Goal: Task Accomplishment & Management: Use online tool/utility

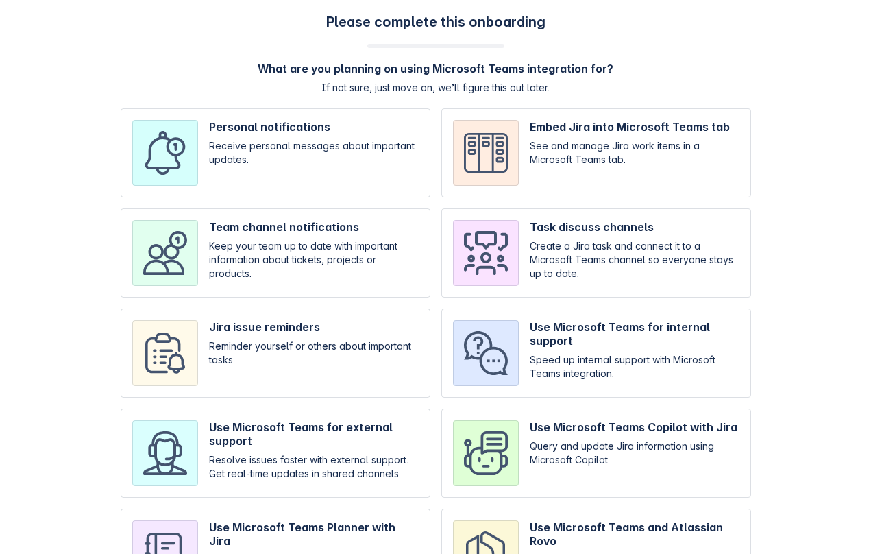
click at [300, 278] on input "checkbox" at bounding box center [276, 252] width 310 height 89
checkbox input "true"
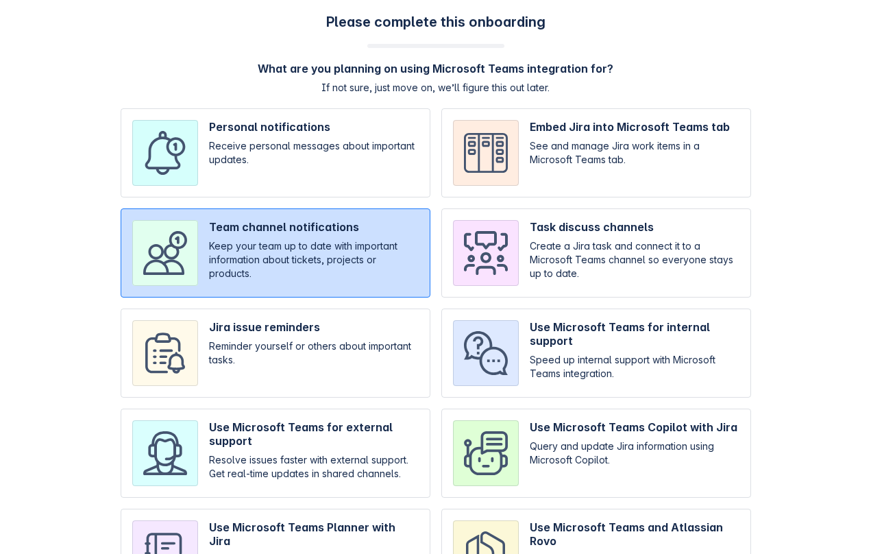
scroll to position [93, 0]
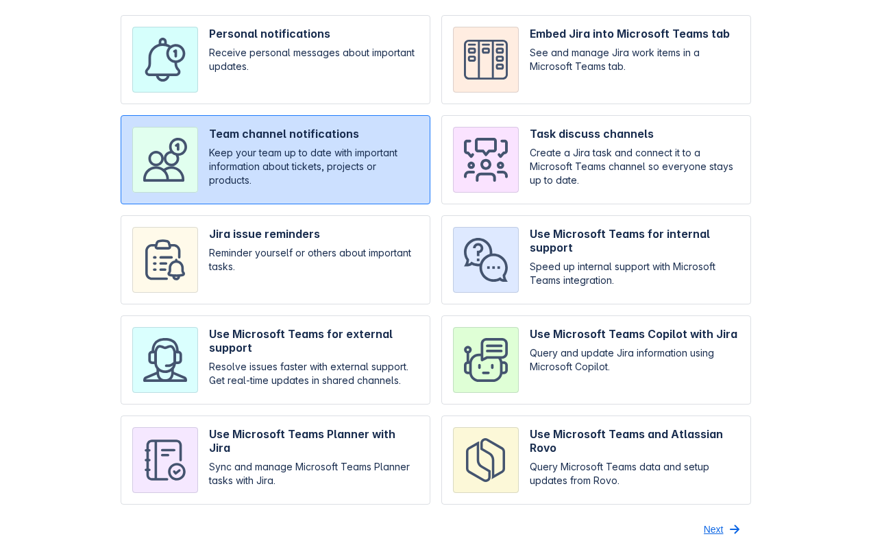
click at [718, 530] on span "Next" at bounding box center [714, 529] width 20 height 22
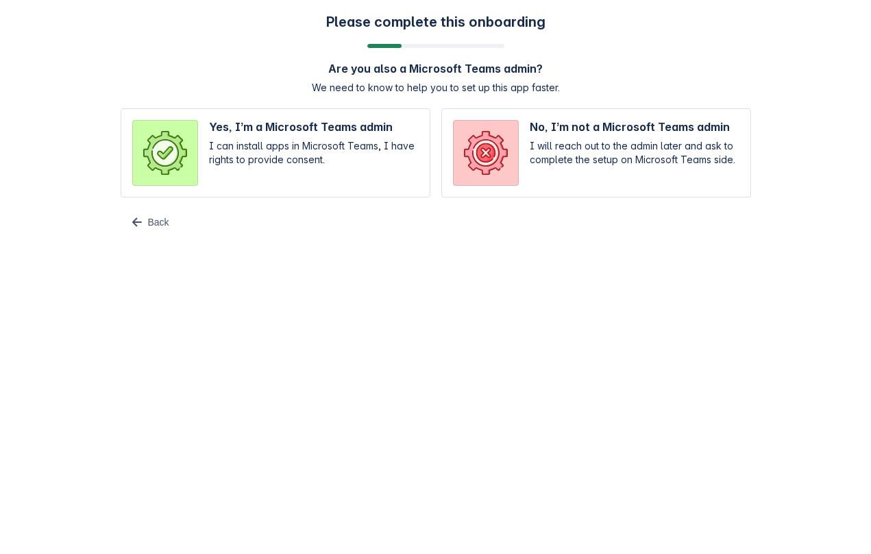
scroll to position [0, 0]
click at [320, 140] on input "radio" at bounding box center [276, 152] width 310 height 89
radio input "true"
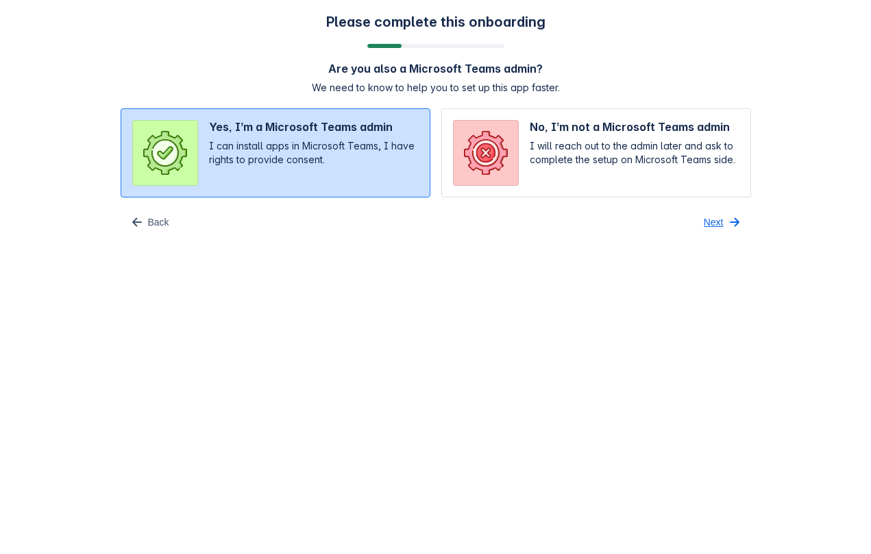
click at [716, 225] on span "Next" at bounding box center [714, 222] width 20 height 22
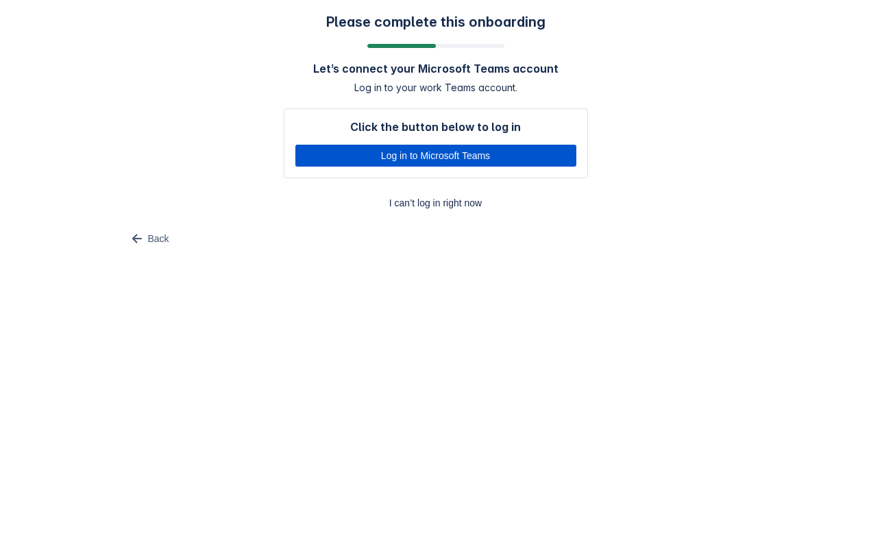
click at [496, 154] on span "Log in to Microsoft Teams" at bounding box center [436, 156] width 265 height 22
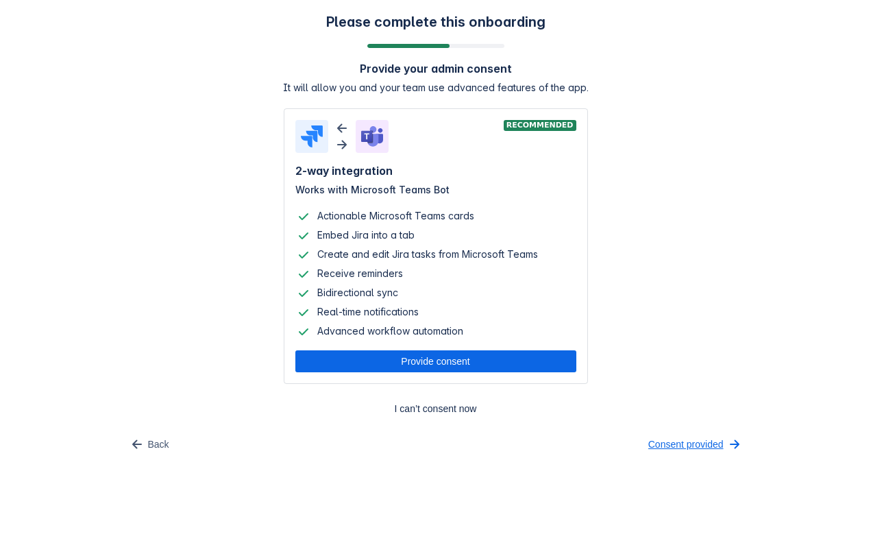
click at [658, 441] on span "Consent provided" at bounding box center [685, 444] width 75 height 22
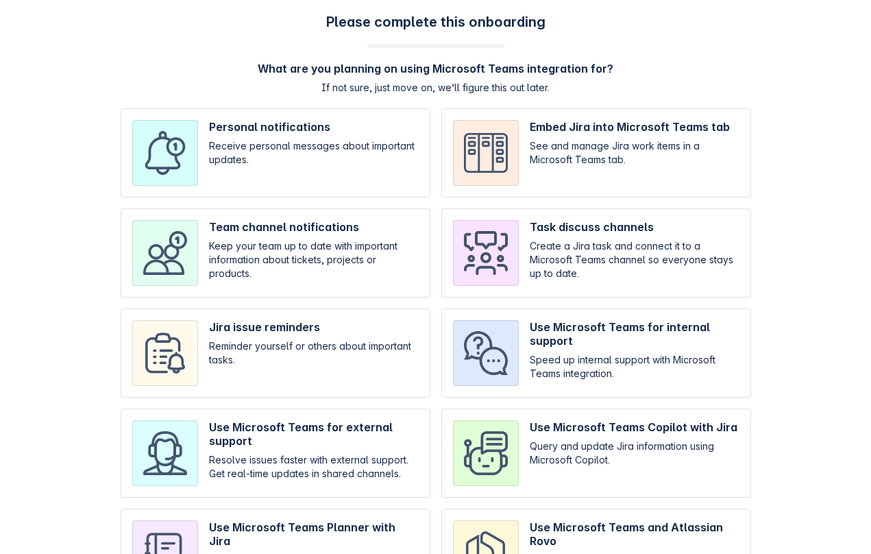
click at [540, 311] on input "checkbox" at bounding box center [596, 352] width 310 height 89
checkbox input "true"
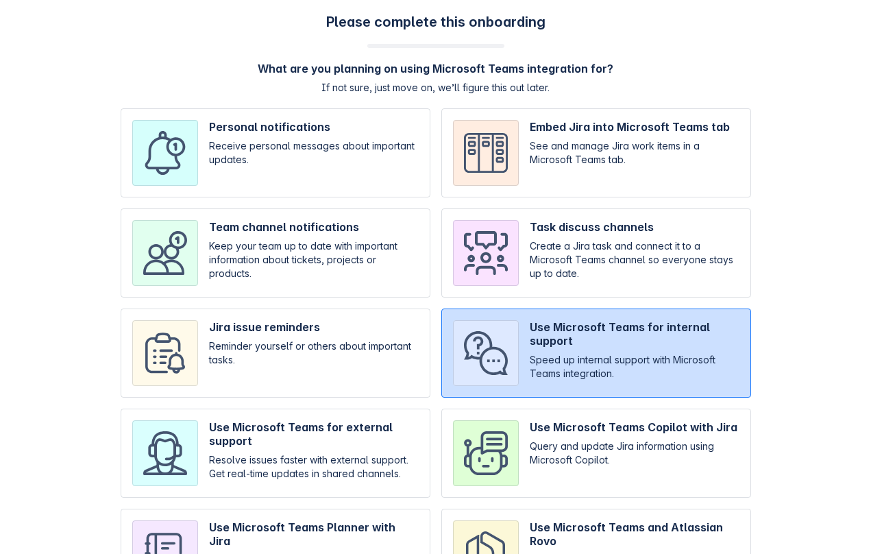
click at [567, 441] on input "checkbox" at bounding box center [596, 452] width 310 height 89
checkbox input "true"
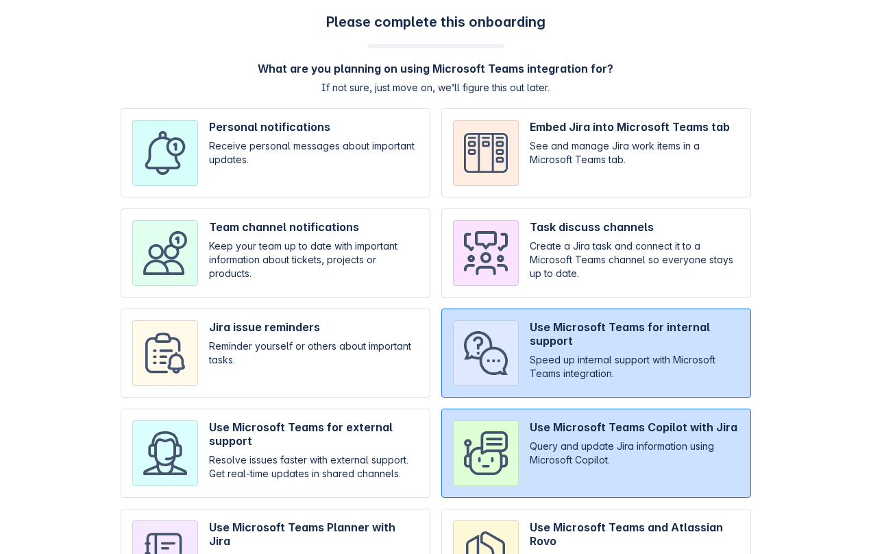
scroll to position [93, 0]
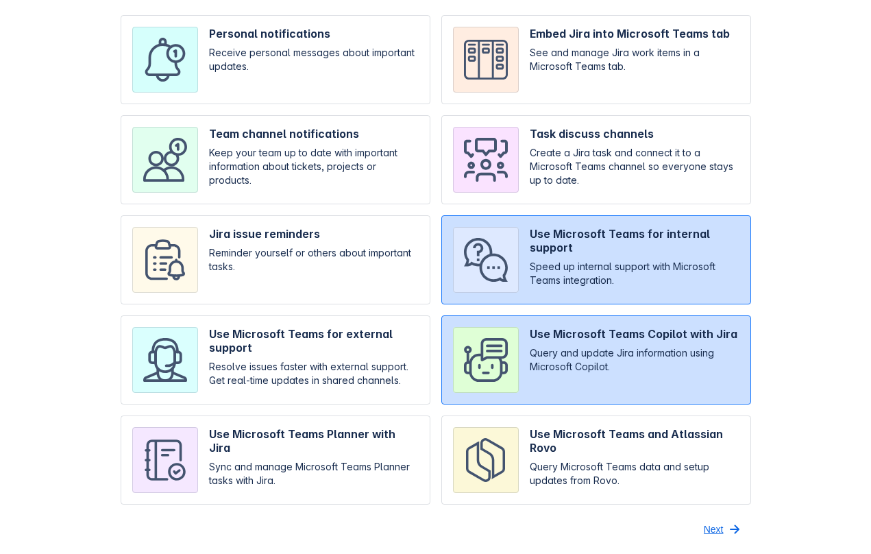
click at [712, 525] on span "Next" at bounding box center [714, 529] width 20 height 22
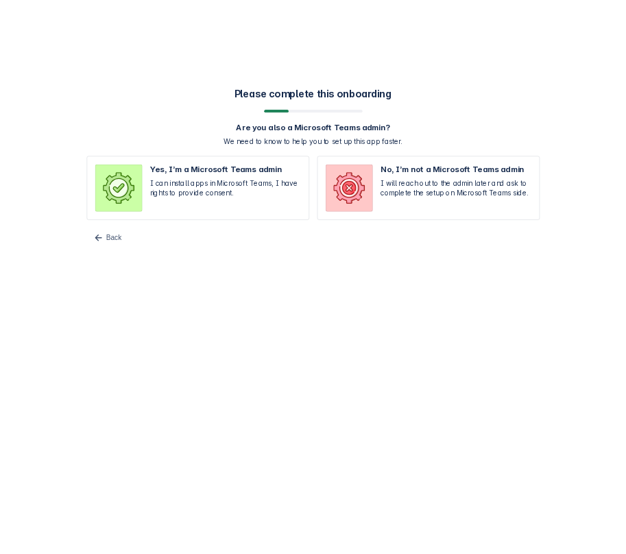
scroll to position [0, 0]
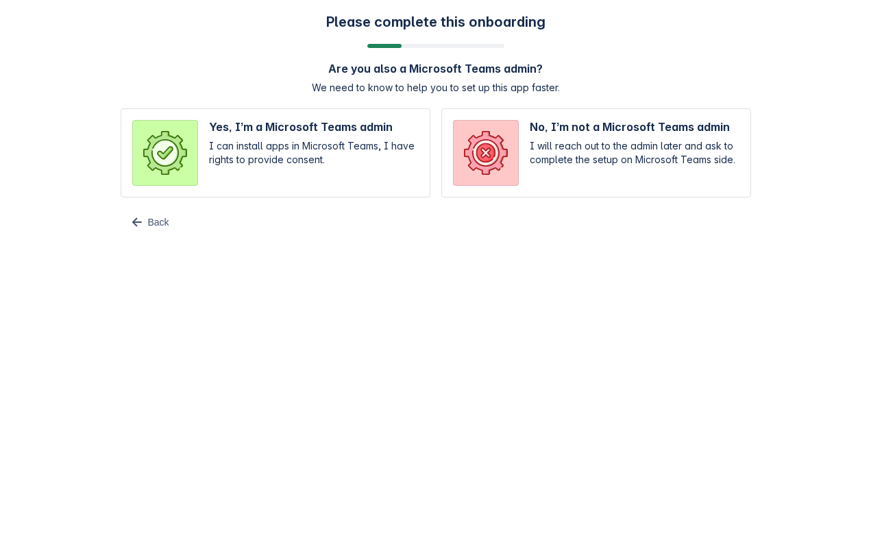
click at [344, 122] on input "radio" at bounding box center [276, 152] width 310 height 89
radio input "true"
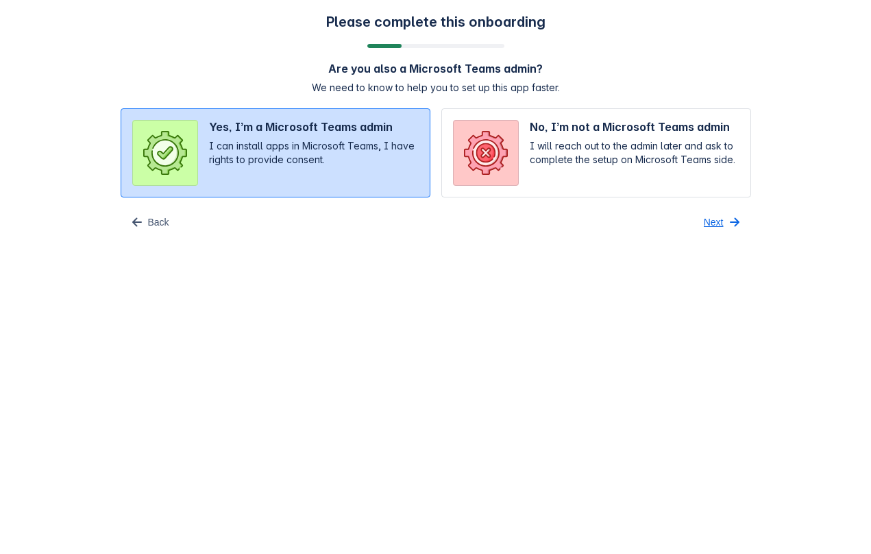
click at [724, 217] on button "Next" at bounding box center [724, 222] width 56 height 22
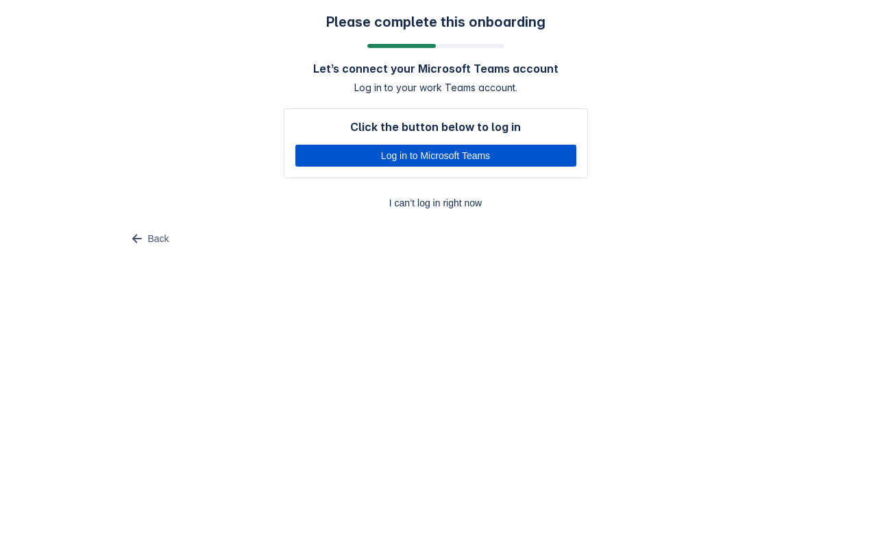
click at [465, 155] on span "Log in to Microsoft Teams" at bounding box center [436, 156] width 265 height 22
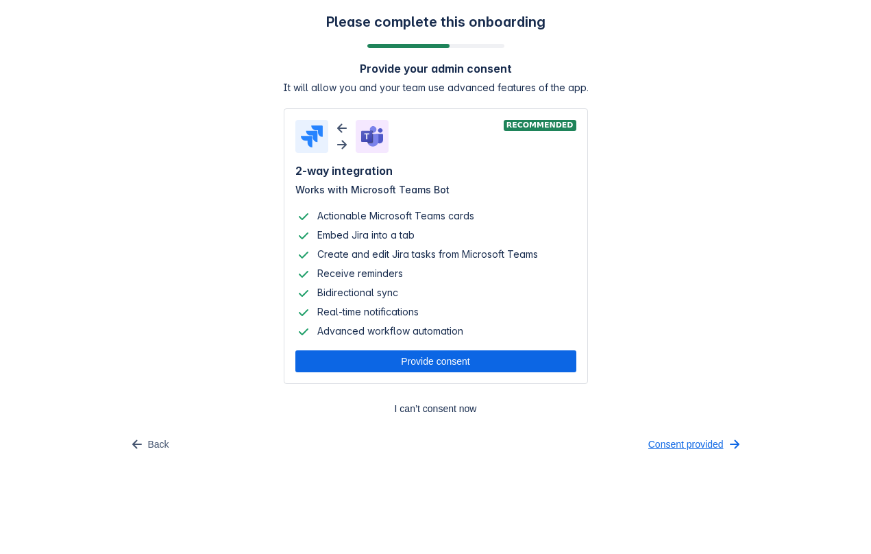
click at [672, 443] on span "Consent provided" at bounding box center [685, 444] width 75 height 22
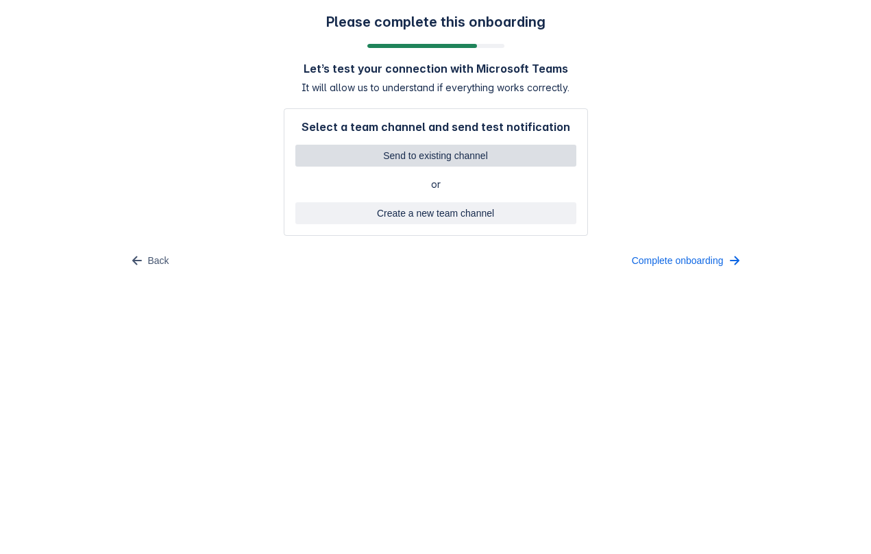
click at [406, 152] on span "Send to existing channel" at bounding box center [436, 156] width 265 height 22
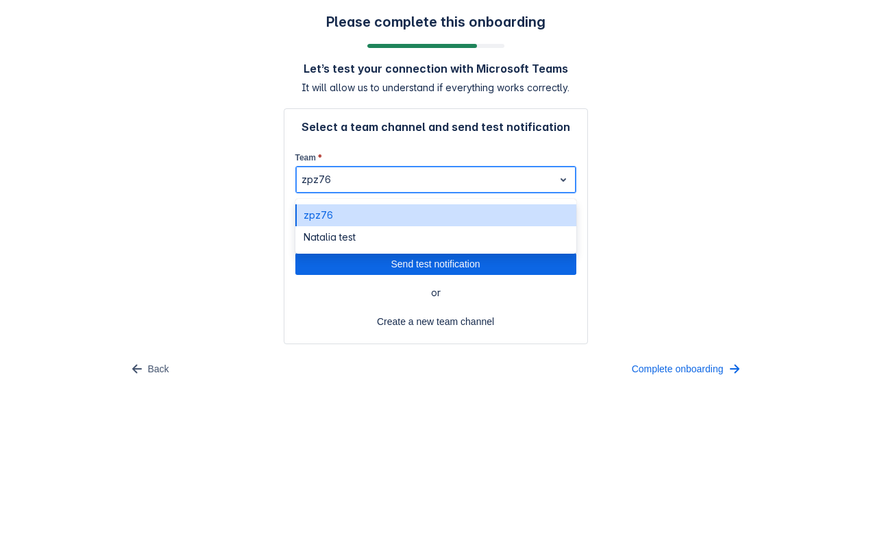
click at [408, 180] on div at bounding box center [425, 179] width 247 height 16
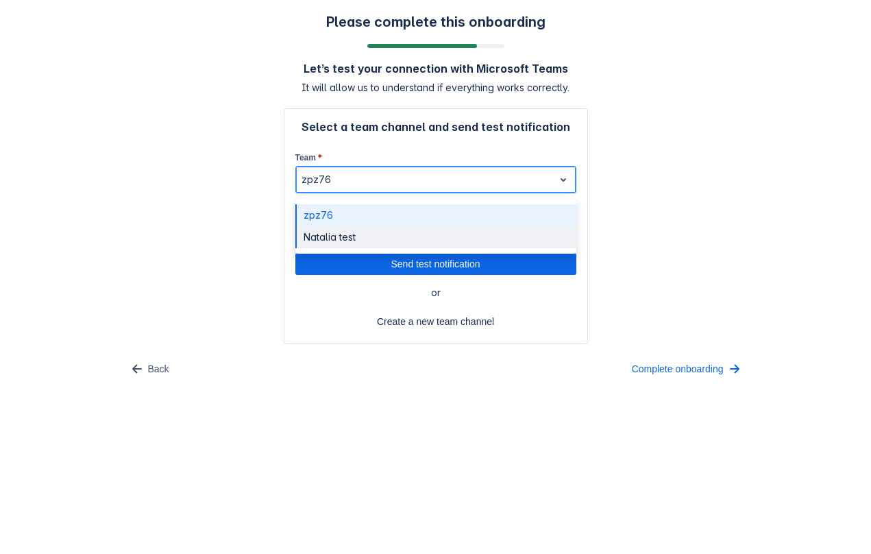
click at [376, 233] on div "Natalia test" at bounding box center [435, 237] width 281 height 22
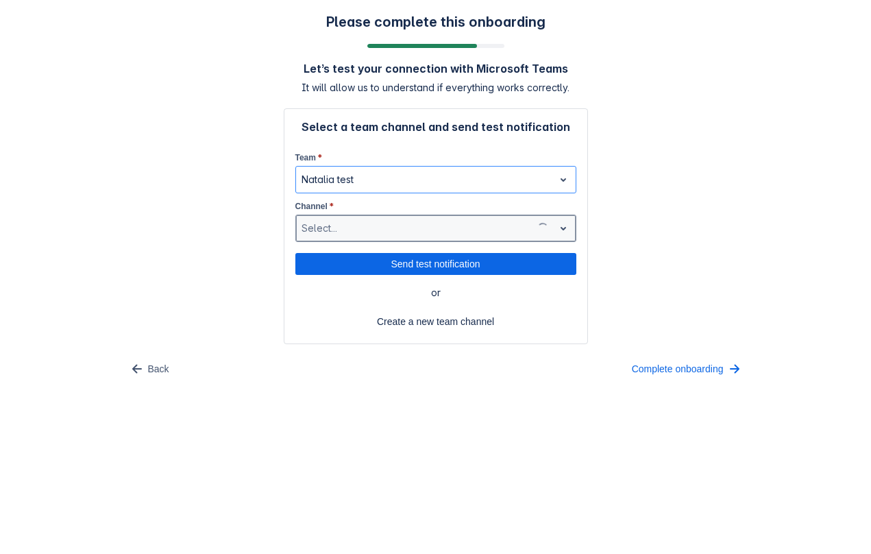
click at [376, 234] on div at bounding box center [414, 228] width 225 height 16
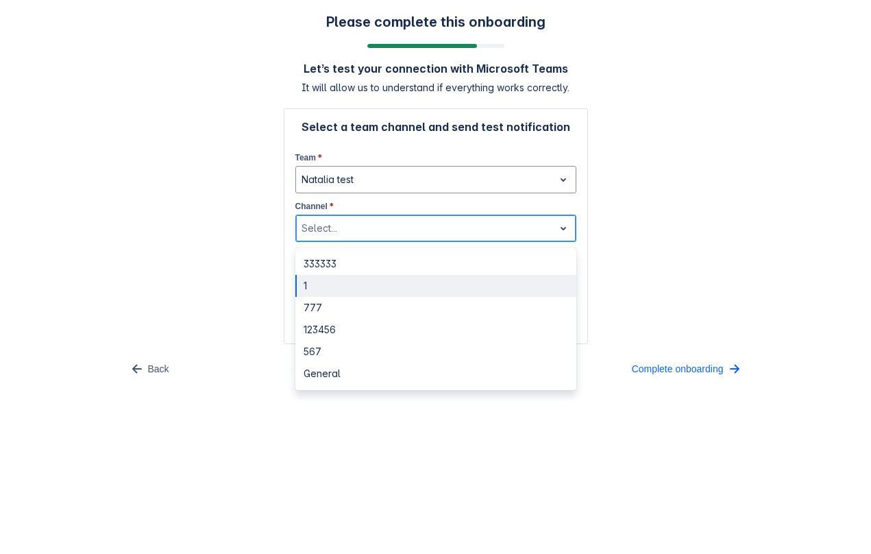
click at [367, 288] on div "1" at bounding box center [435, 286] width 281 height 22
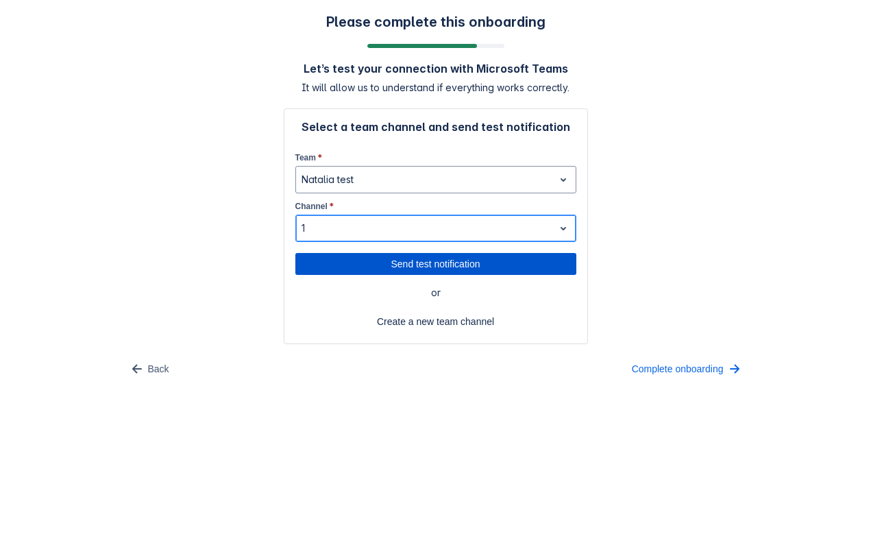
click at [430, 262] on span "Send test notification" at bounding box center [436, 264] width 265 height 22
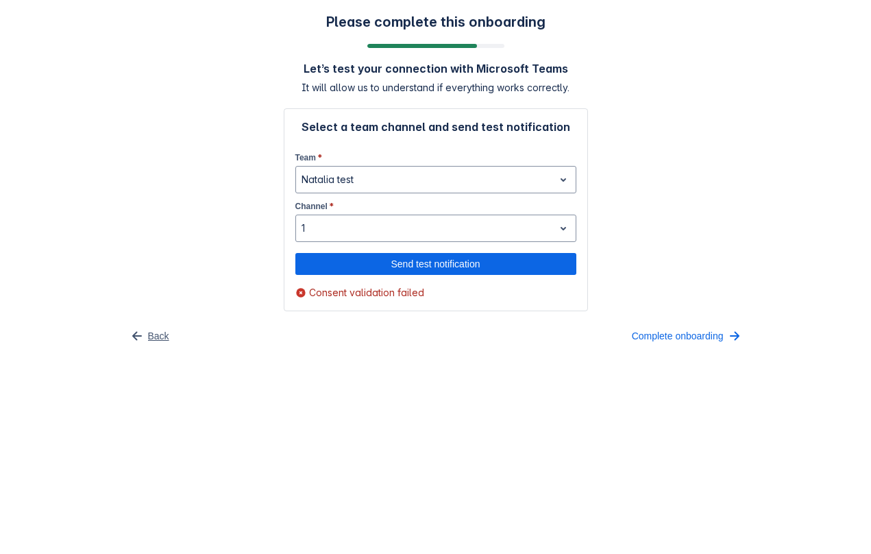
click at [148, 337] on span "Back" at bounding box center [158, 336] width 21 height 22
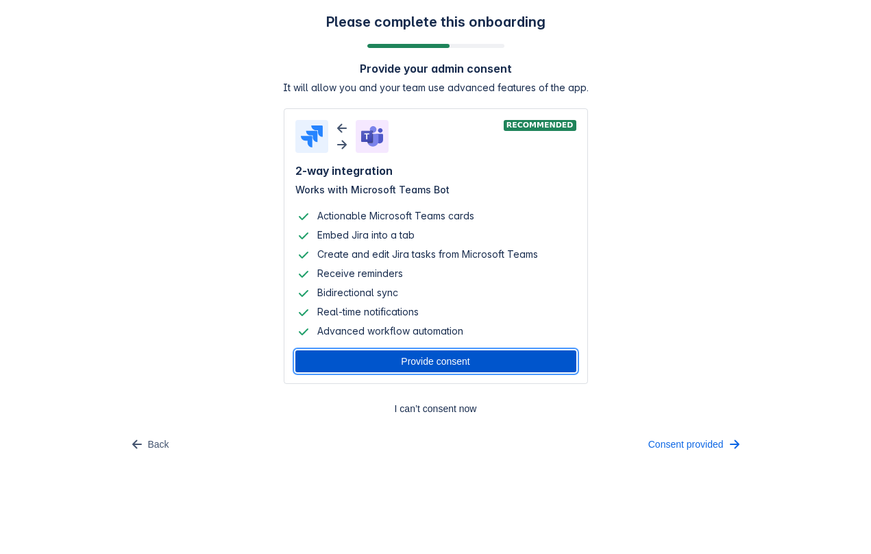
click at [368, 371] on span "Provide consent" at bounding box center [436, 361] width 265 height 22
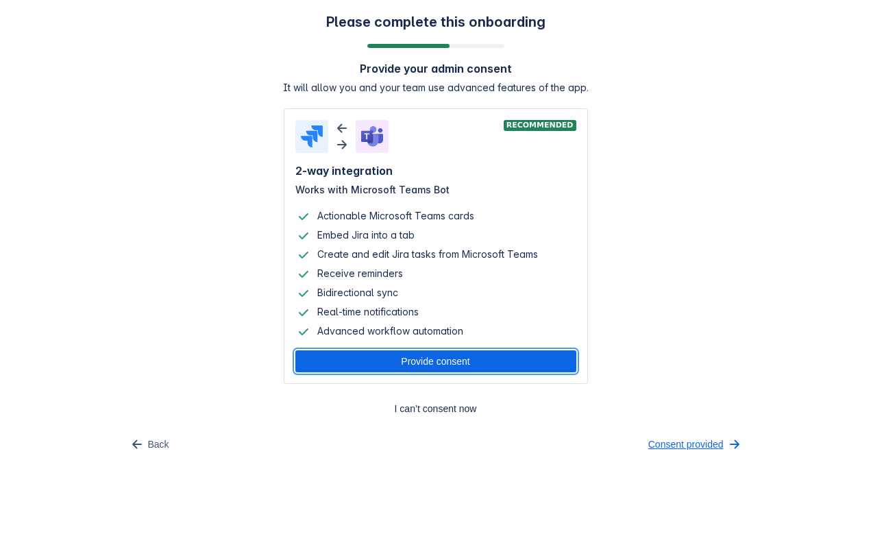
click at [672, 448] on span "Consent provided" at bounding box center [685, 444] width 75 height 22
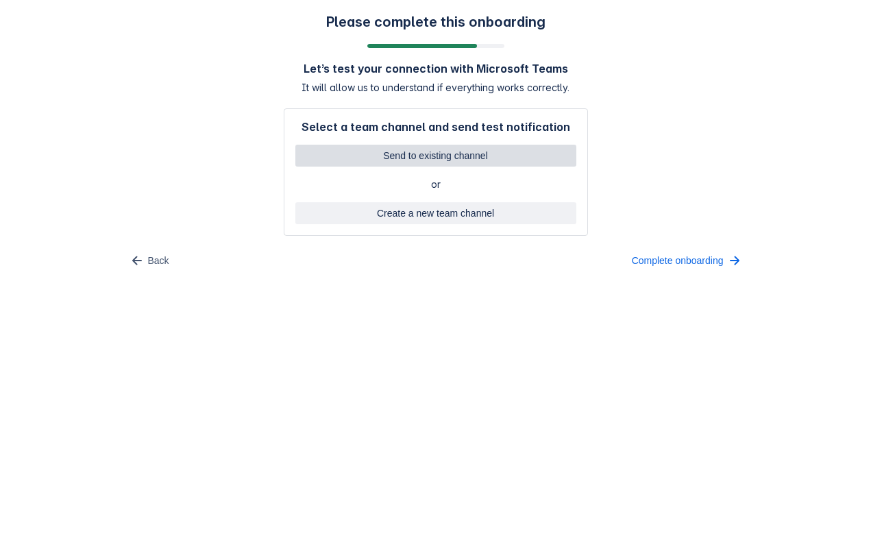
click at [458, 154] on span "Send to existing channel" at bounding box center [436, 156] width 265 height 22
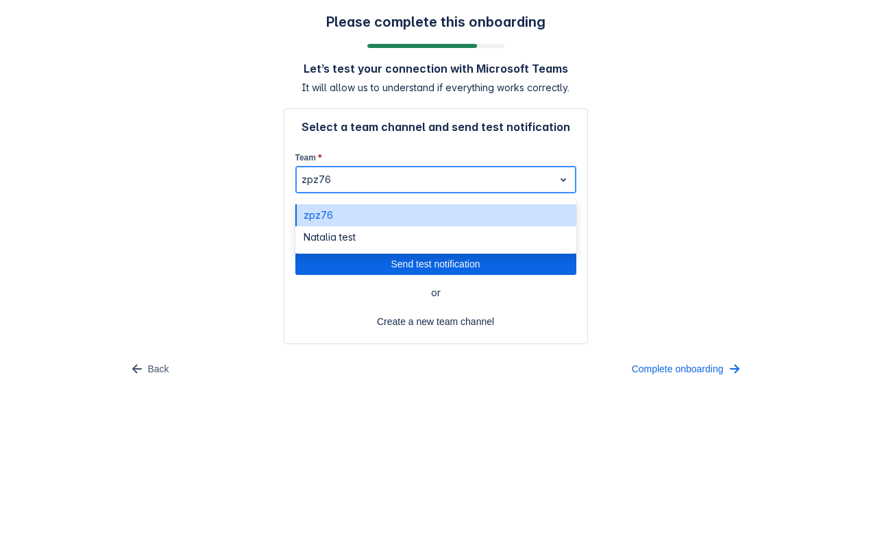
click at [343, 189] on div "zpz76" at bounding box center [425, 180] width 258 height 22
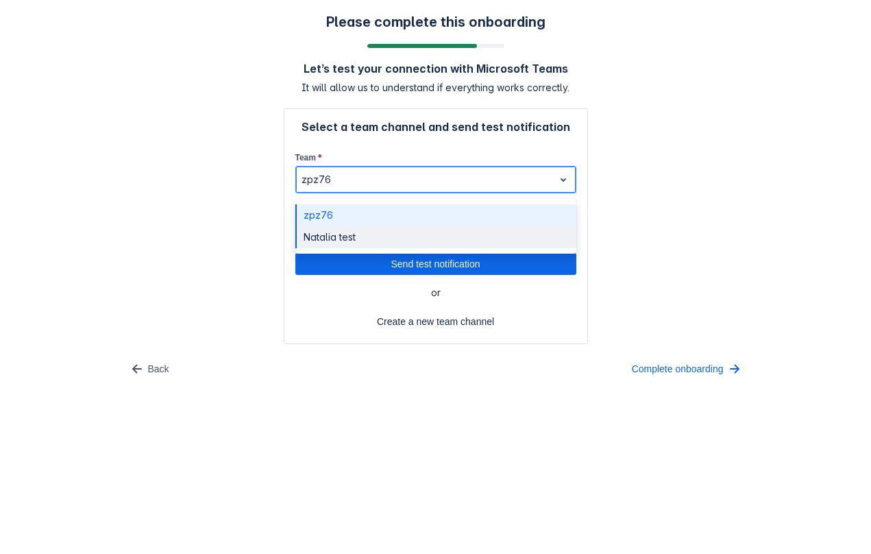
click at [332, 233] on div "Natalia test" at bounding box center [435, 237] width 281 height 22
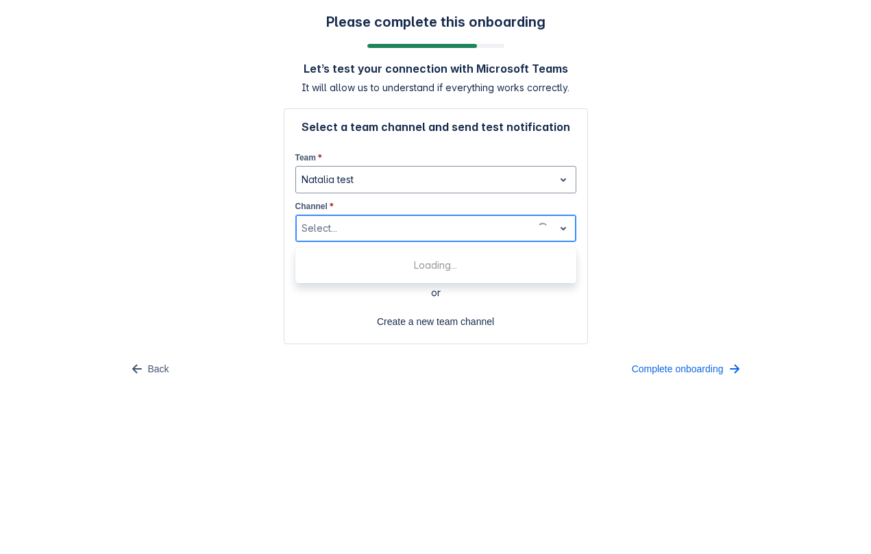
click at [360, 228] on div at bounding box center [414, 228] width 225 height 16
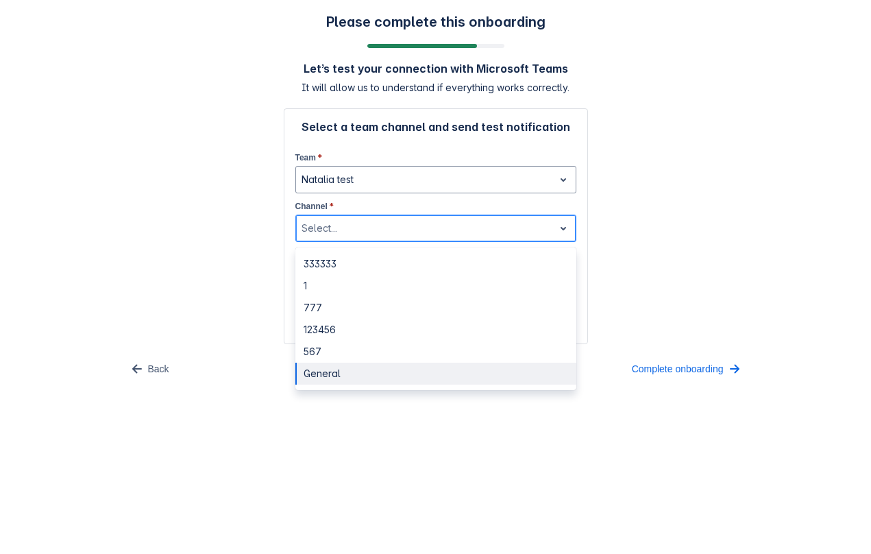
click at [358, 371] on div "General" at bounding box center [435, 374] width 281 height 22
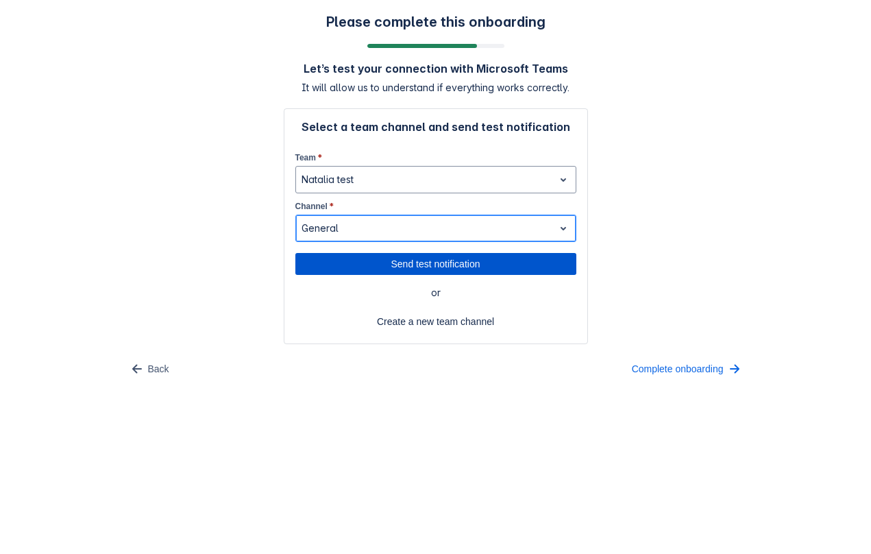
click at [411, 268] on span "Send test notification" at bounding box center [436, 264] width 265 height 22
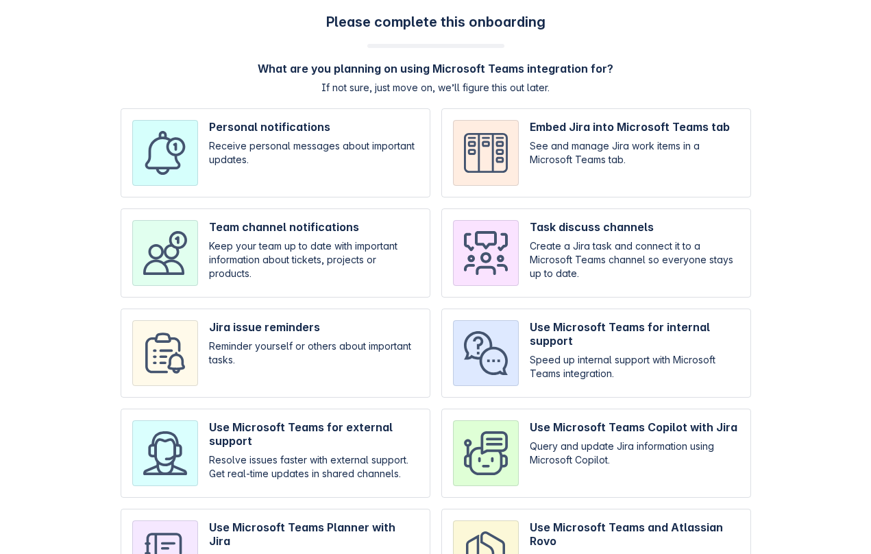
click at [301, 245] on input "checkbox" at bounding box center [276, 252] width 310 height 89
checkbox input "true"
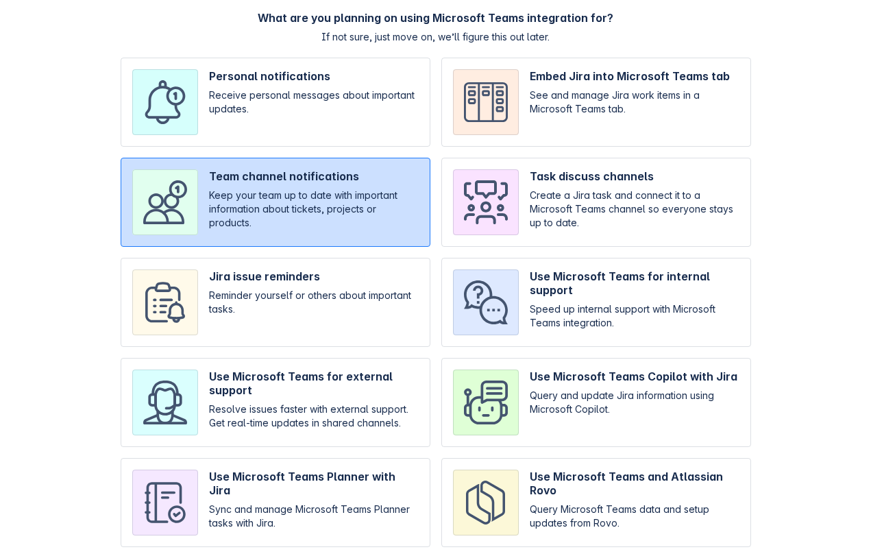
scroll to position [93, 0]
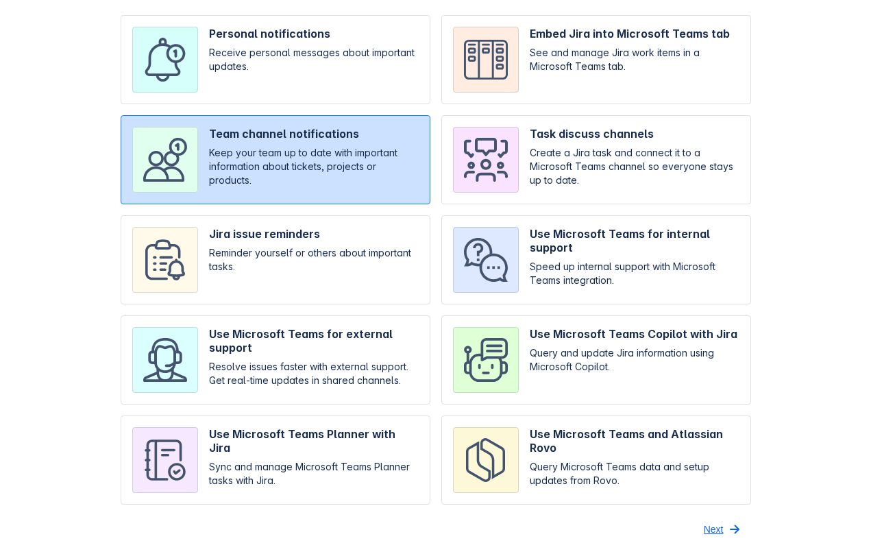
click at [717, 520] on span "Next" at bounding box center [714, 529] width 20 height 22
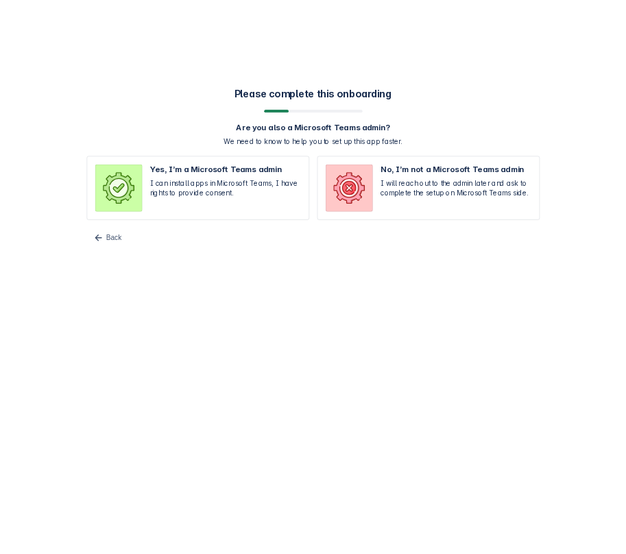
scroll to position [0, 0]
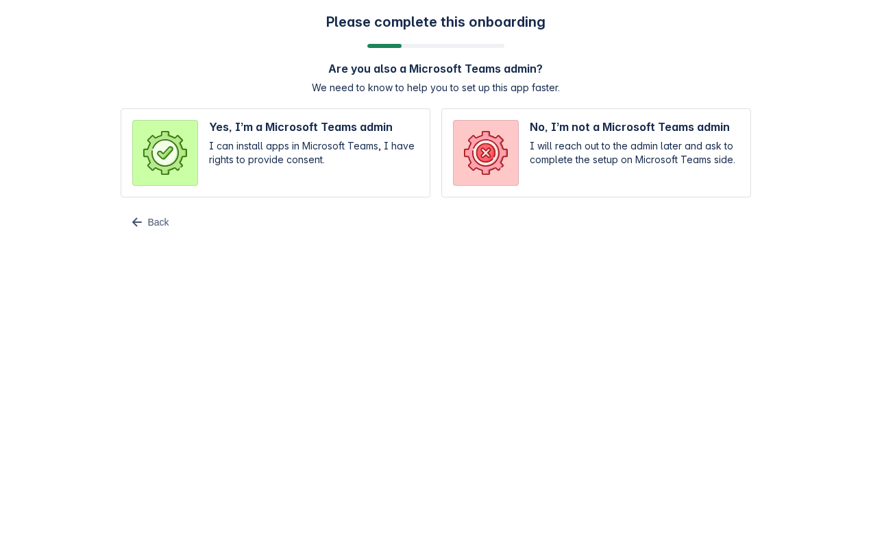
click at [367, 147] on input "radio" at bounding box center [276, 152] width 310 height 89
radio input "true"
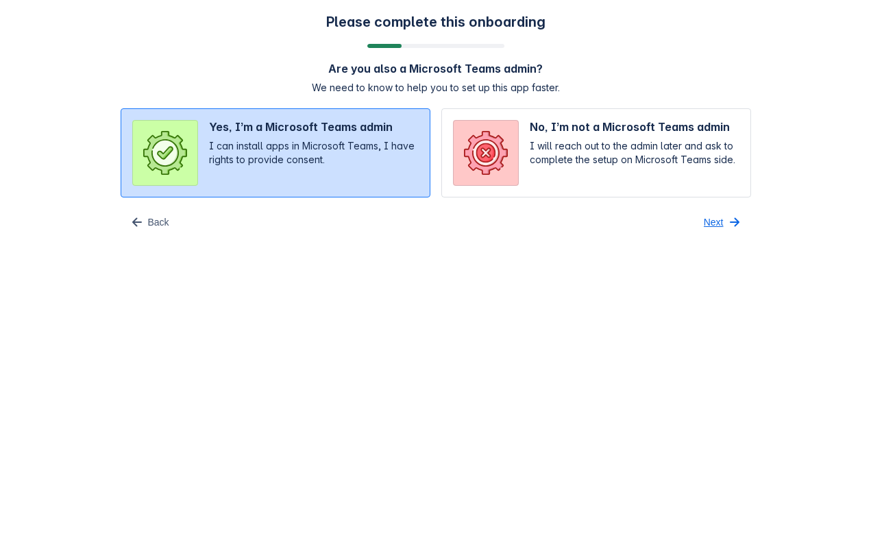
click at [712, 221] on span "Next" at bounding box center [714, 222] width 20 height 22
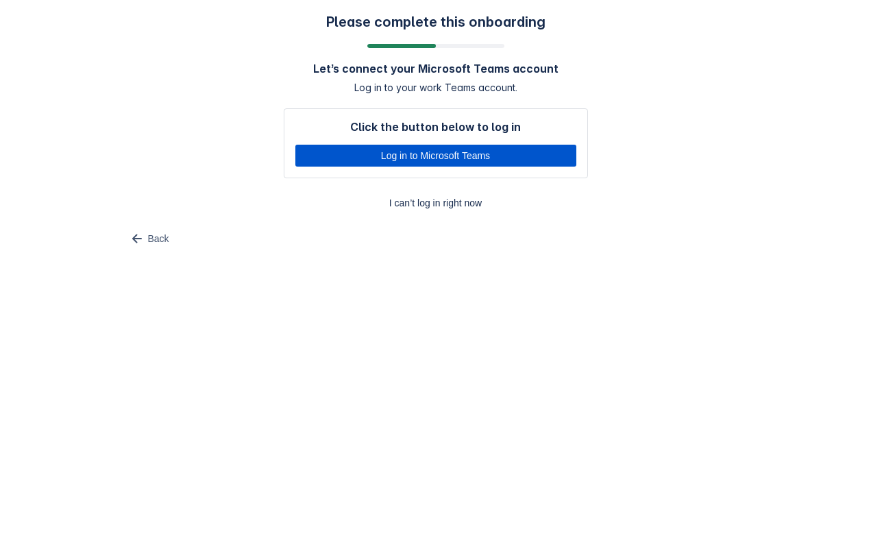
click at [508, 153] on span "Log in to Microsoft Teams" at bounding box center [436, 156] width 265 height 22
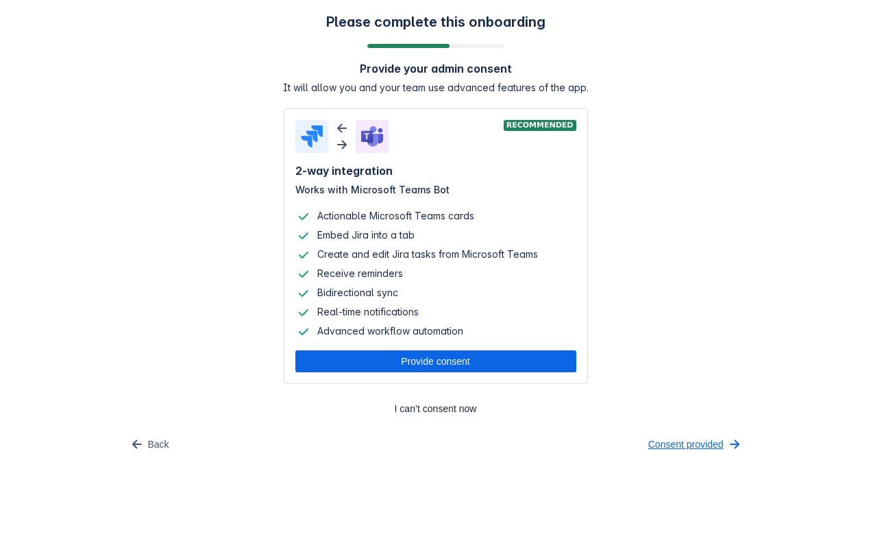
click at [669, 446] on span "Consent provided" at bounding box center [685, 444] width 75 height 22
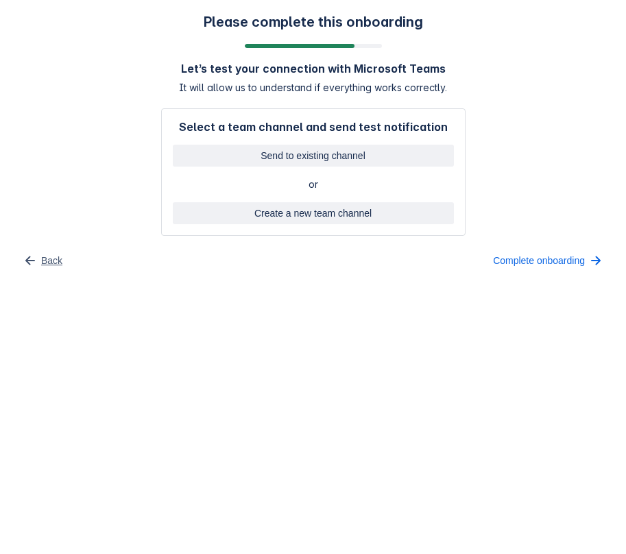
click at [45, 260] on span "Back" at bounding box center [51, 260] width 21 height 22
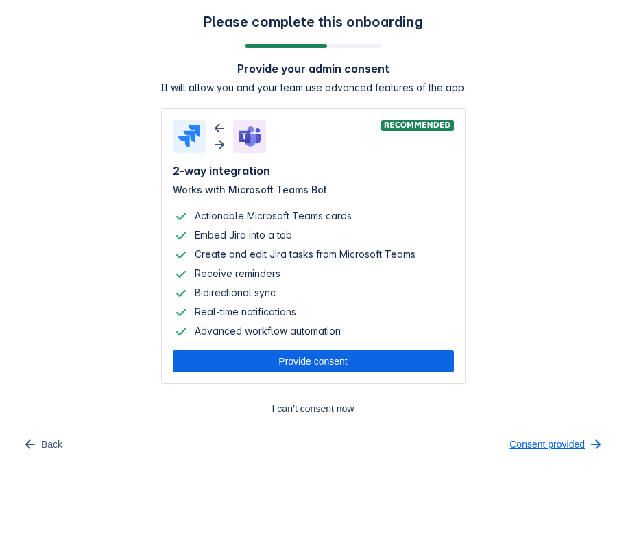
click at [524, 441] on span "Consent provided" at bounding box center [546, 444] width 75 height 22
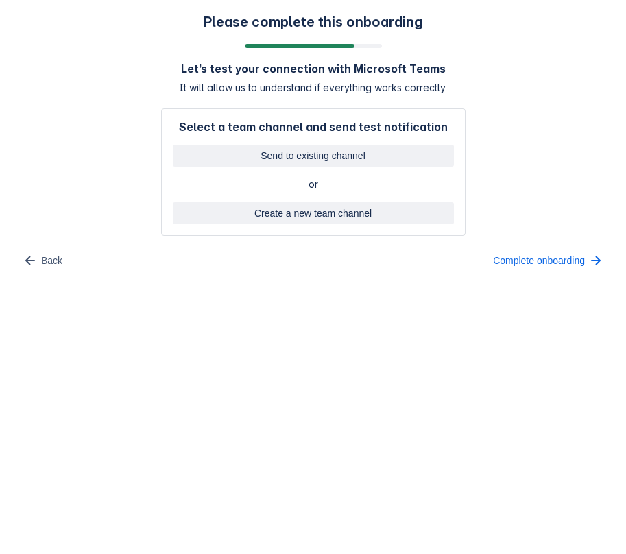
click at [53, 260] on span "Back" at bounding box center [51, 260] width 21 height 22
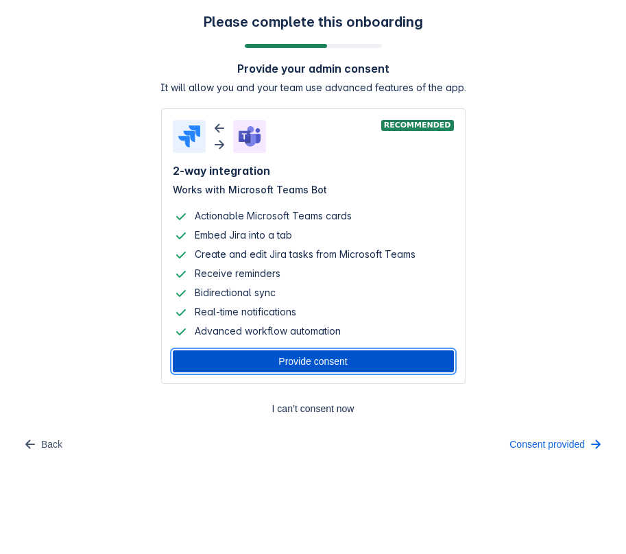
click at [245, 360] on span "Provide consent" at bounding box center [313, 361] width 265 height 22
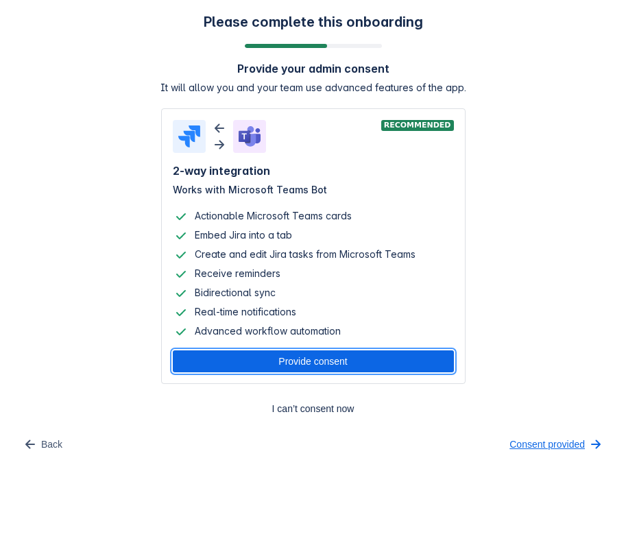
click at [527, 447] on span "Consent provided" at bounding box center [546, 444] width 75 height 22
